Goal: Transaction & Acquisition: Purchase product/service

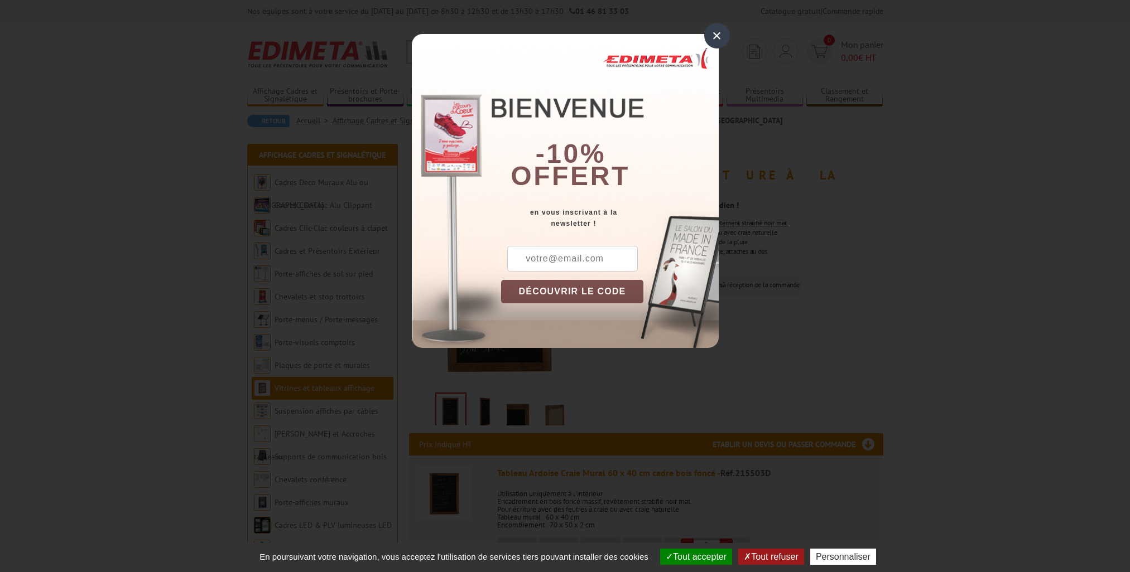
click at [707, 33] on div "×" at bounding box center [717, 36] width 26 height 26
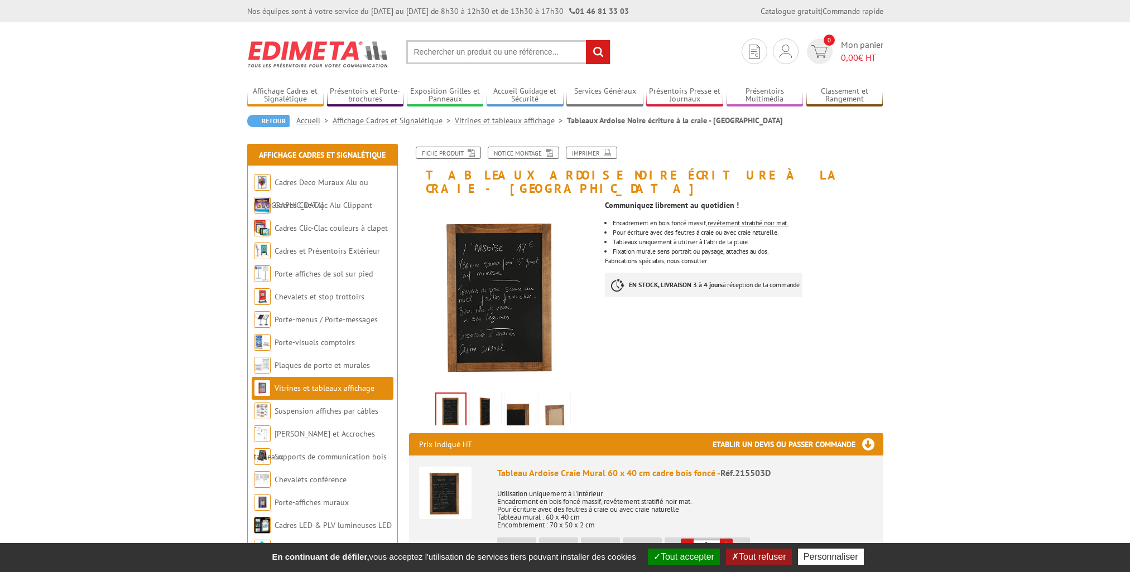
click at [543, 397] on img at bounding box center [554, 412] width 27 height 35
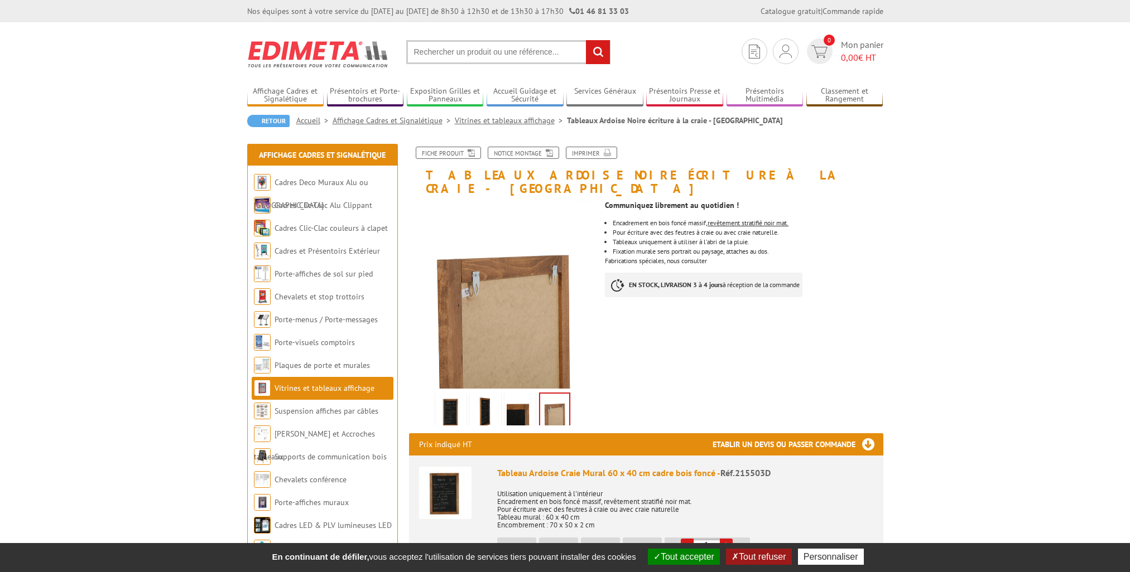
click at [525, 403] on img at bounding box center [519, 412] width 27 height 35
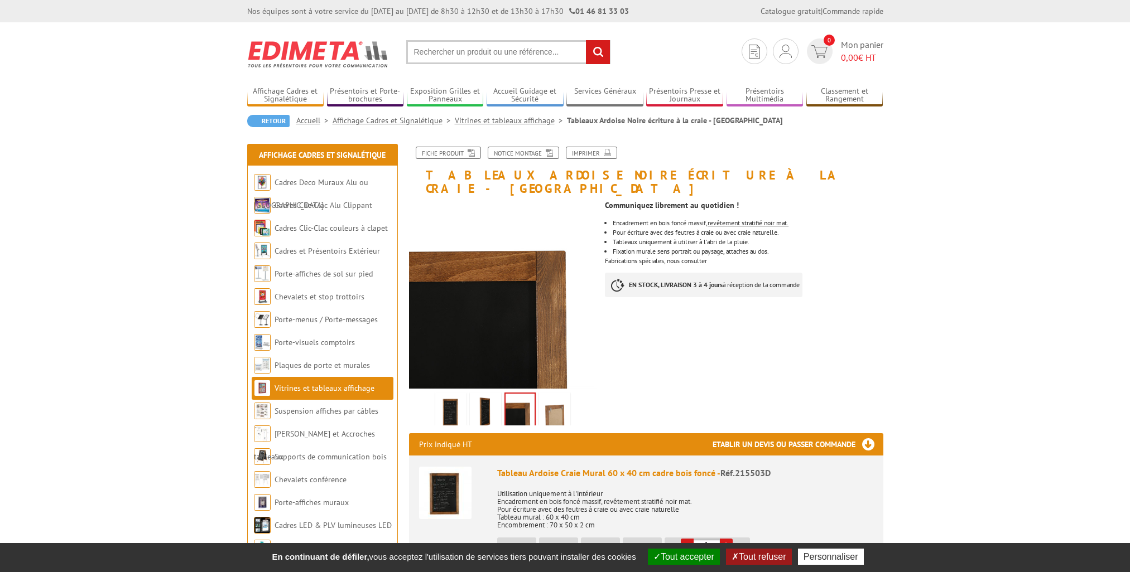
click at [484, 398] on img at bounding box center [485, 412] width 27 height 35
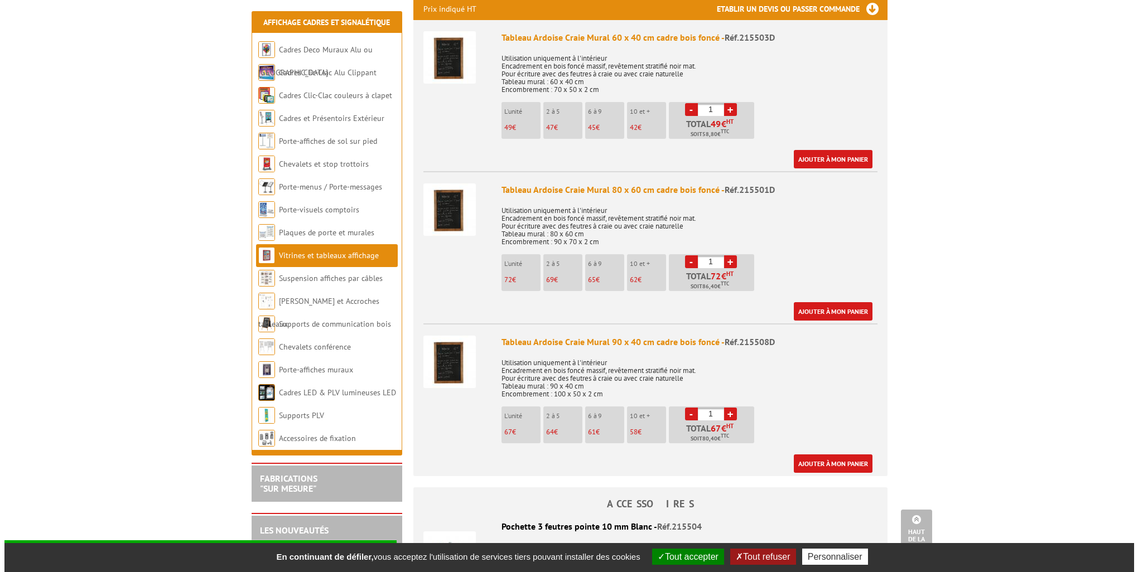
scroll to position [446, 0]
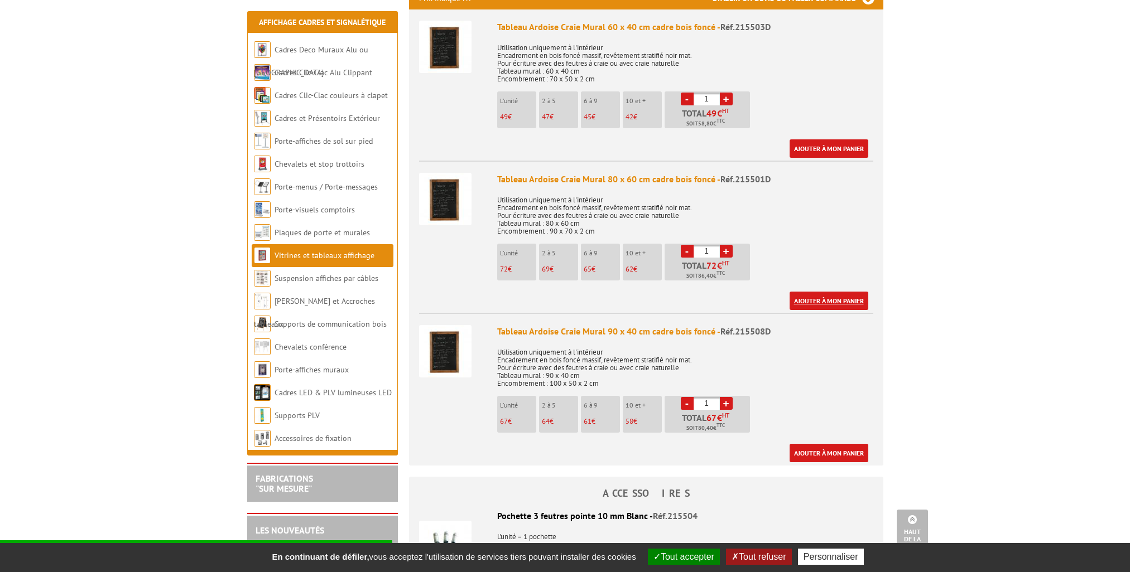
click at [831, 292] on link "Ajouter à mon panier" at bounding box center [828, 301] width 79 height 18
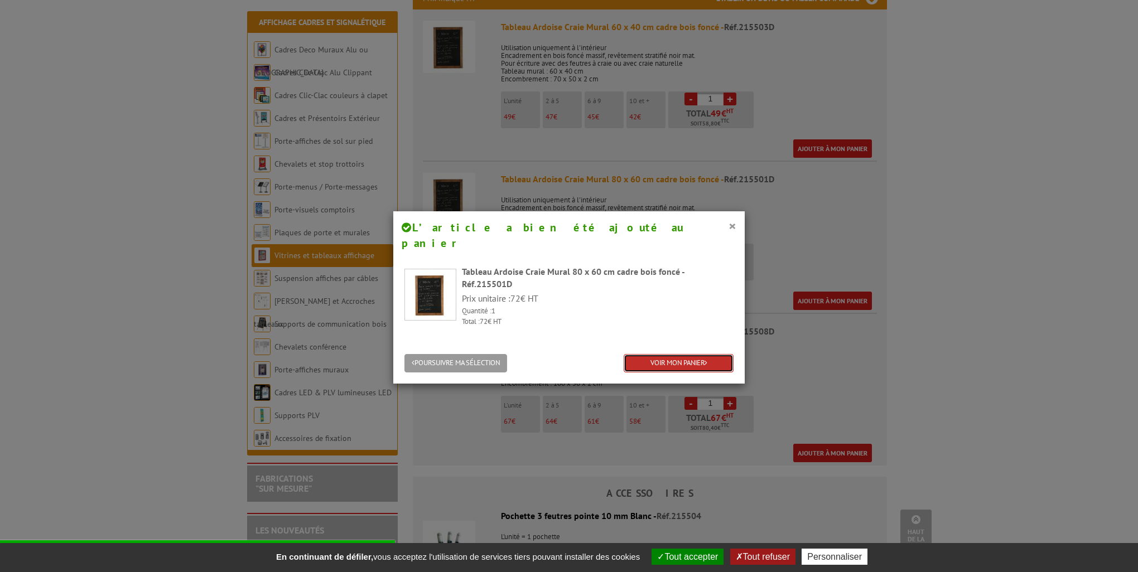
click at [654, 354] on link "VOIR MON PANIER" at bounding box center [679, 363] width 110 height 18
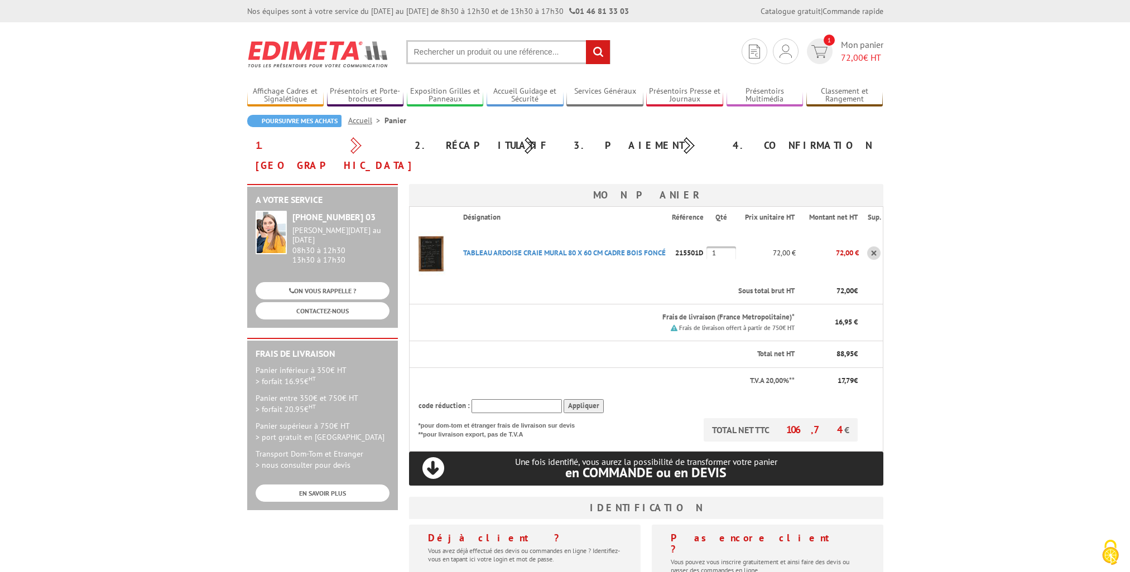
click at [482, 50] on input "text" at bounding box center [508, 52] width 204 height 24
type input "porte craie"
click at [586, 40] on input "rechercher" at bounding box center [598, 52] width 24 height 24
